Goal: Find specific page/section: Find specific page/section

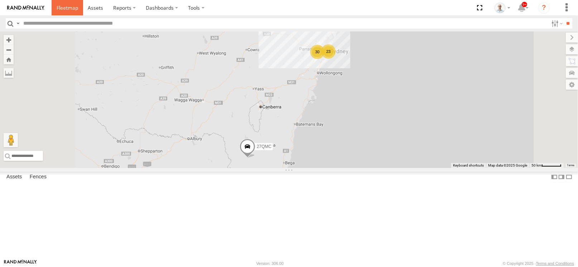
click at [72, 8] on span at bounding box center [67, 7] width 21 height 7
click at [324, 59] on div "30" at bounding box center [317, 52] width 14 height 14
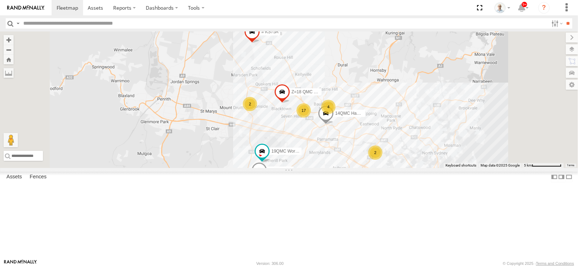
click at [311, 118] on div "17" at bounding box center [303, 110] width 14 height 14
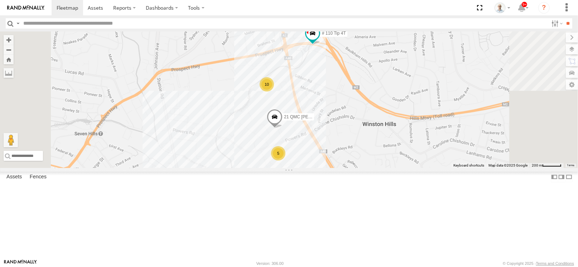
click at [285, 161] on div "5" at bounding box center [278, 153] width 14 height 14
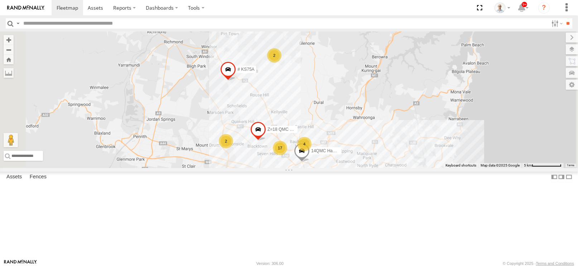
click at [281, 63] on div "2" at bounding box center [274, 55] width 14 height 14
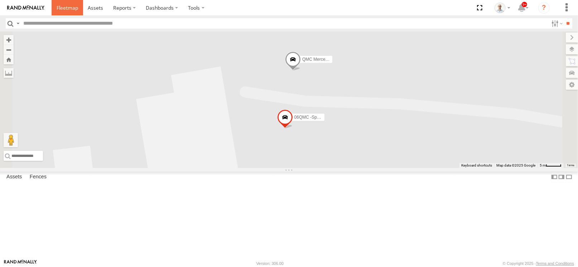
click at [68, 9] on span at bounding box center [67, 7] width 21 height 7
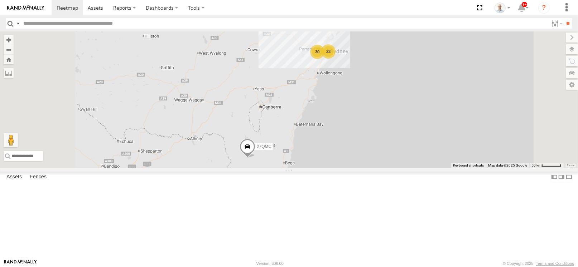
drag, startPoint x: 316, startPoint y: 175, endPoint x: 232, endPoint y: 143, distance: 90.3
click at [232, 143] on div "23 30 27QMC" at bounding box center [289, 99] width 578 height 137
click at [318, 132] on div "23 30 27QMC" at bounding box center [289, 99] width 578 height 137
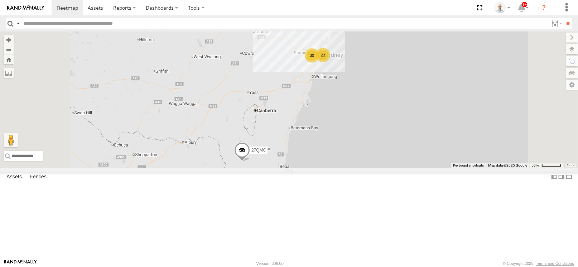
drag, startPoint x: 362, startPoint y: 126, endPoint x: 304, endPoint y: 151, distance: 63.0
click at [304, 151] on div "23 30 27QMC" at bounding box center [289, 99] width 578 height 137
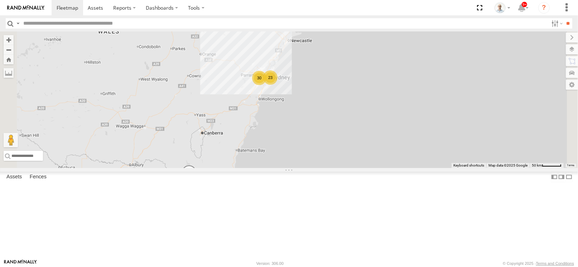
click at [266, 85] on div "30" at bounding box center [259, 78] width 14 height 14
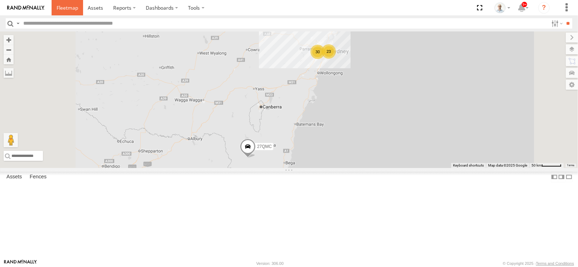
click at [79, 3] on link at bounding box center [67, 7] width 31 height 15
